Goal: Information Seeking & Learning: Learn about a topic

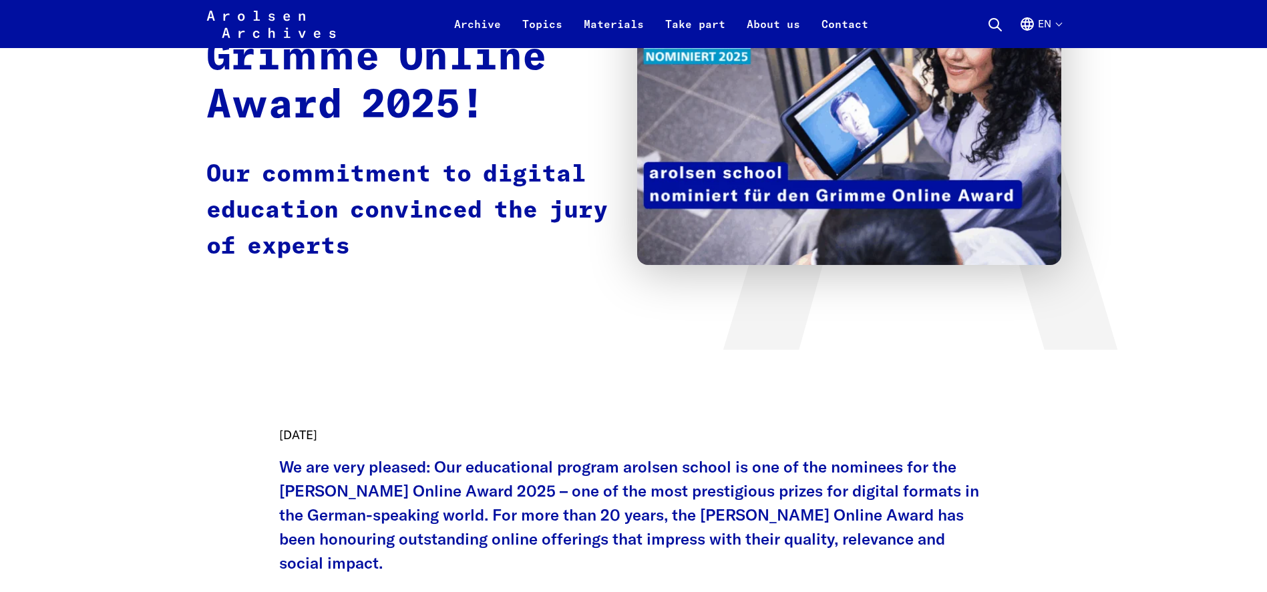
scroll to position [265, 0]
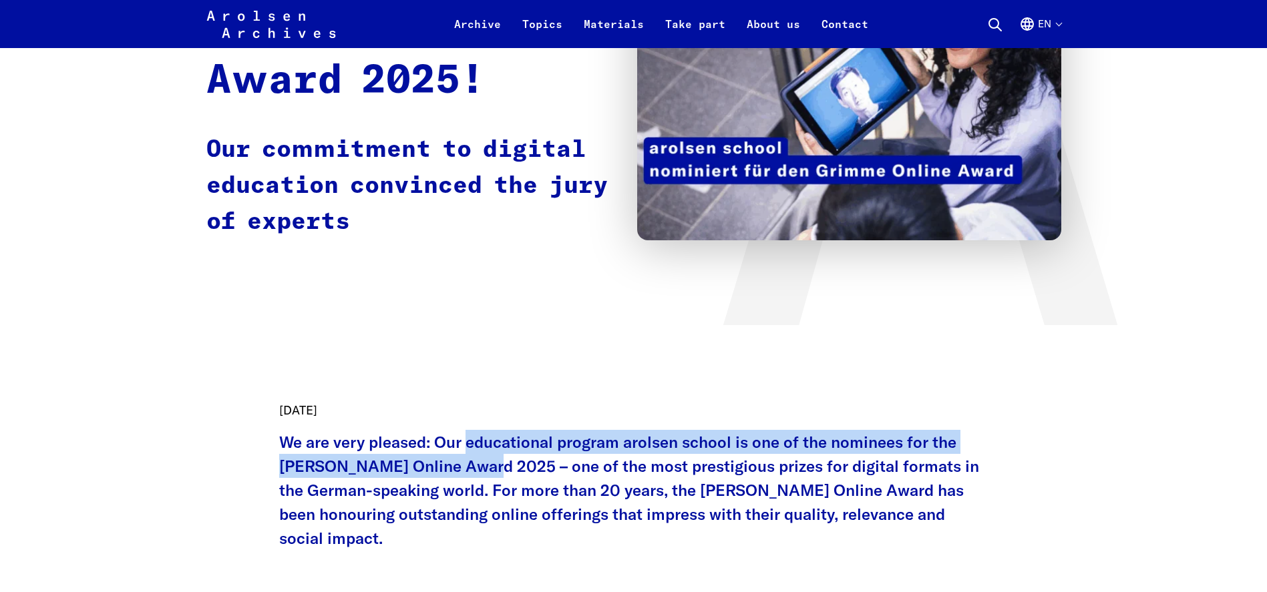
drag, startPoint x: 471, startPoint y: 439, endPoint x: 489, endPoint y: 457, distance: 25.0
click at [489, 457] on p "We are very pleased: Our educational program arolsen school is one of the nomin…" at bounding box center [633, 490] width 709 height 120
copy p "educational program arolsen school is one of the nominees for the Grimme Online…"
